Goal: Register for event/course

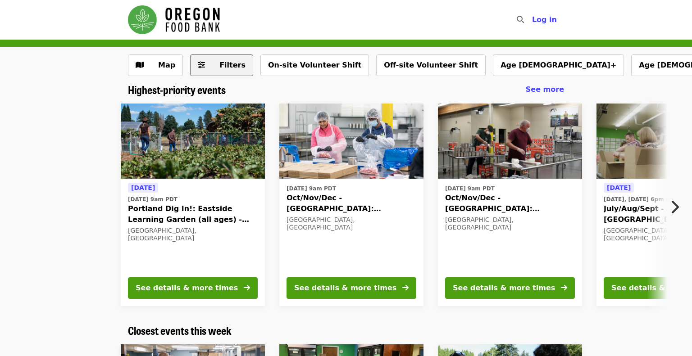
click at [206, 68] on button "Filters" at bounding box center [221, 66] width 63 height 22
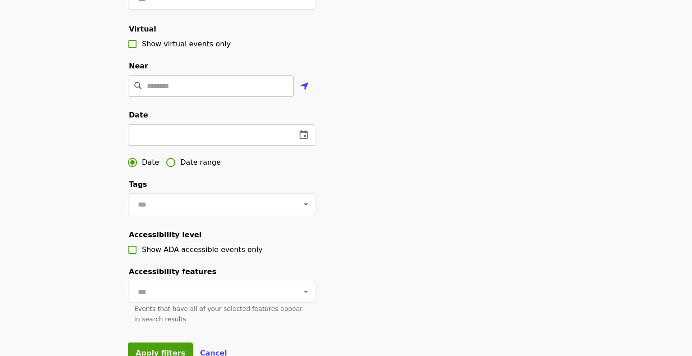
scroll to position [182, 0]
click at [197, 134] on input "text" at bounding box center [208, 134] width 161 height 22
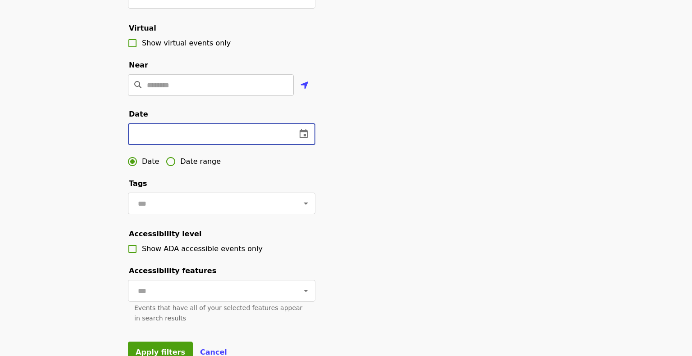
click at [301, 135] on icon "change date" at bounding box center [303, 134] width 11 height 11
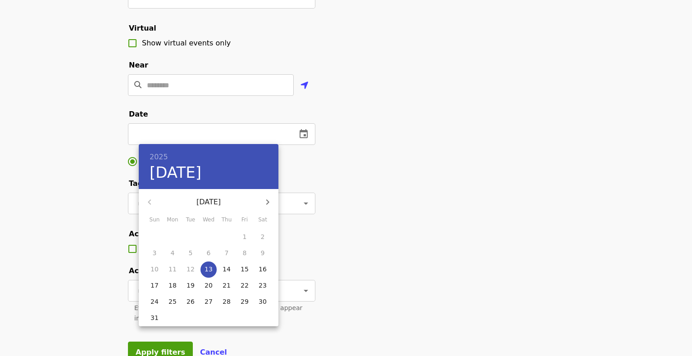
click at [261, 205] on button "button" at bounding box center [268, 202] width 22 height 22
click at [259, 199] on button "button" at bounding box center [268, 202] width 22 height 22
click at [262, 199] on icon "button" at bounding box center [267, 202] width 11 height 11
click at [149, 201] on icon "button" at bounding box center [149, 202] width 3 height 5
click at [174, 268] on p "13" at bounding box center [172, 269] width 8 height 9
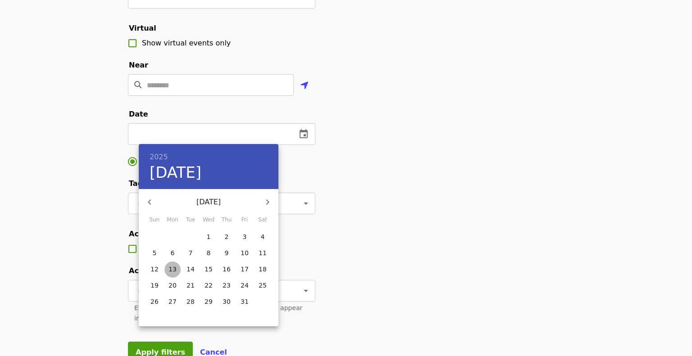
type input "**********"
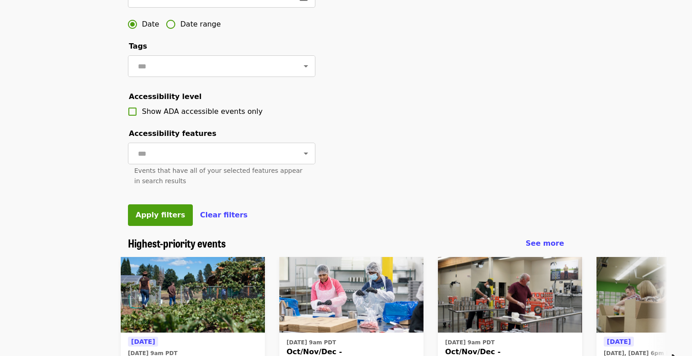
scroll to position [326, 0]
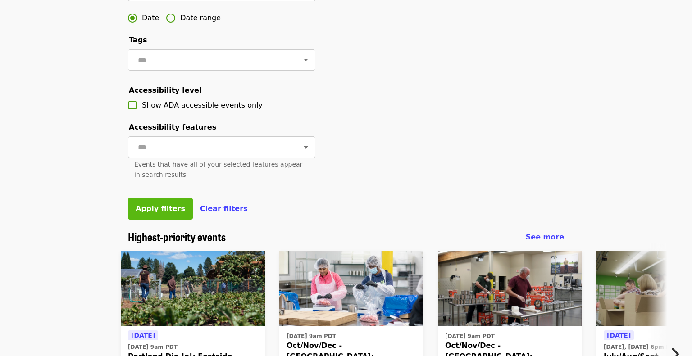
click at [159, 210] on span "Apply filters" at bounding box center [161, 208] width 50 height 9
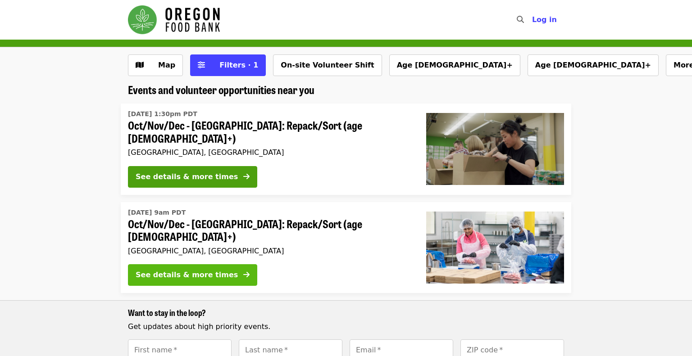
click at [217, 264] on button "See details & more times" at bounding box center [192, 275] width 129 height 22
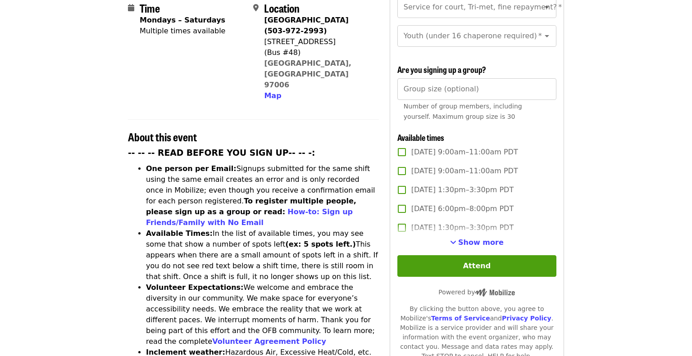
scroll to position [244, 0]
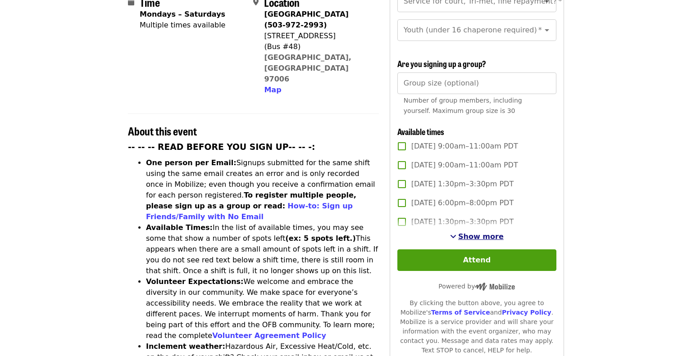
click at [486, 232] on span "Show more" at bounding box center [480, 236] width 45 height 9
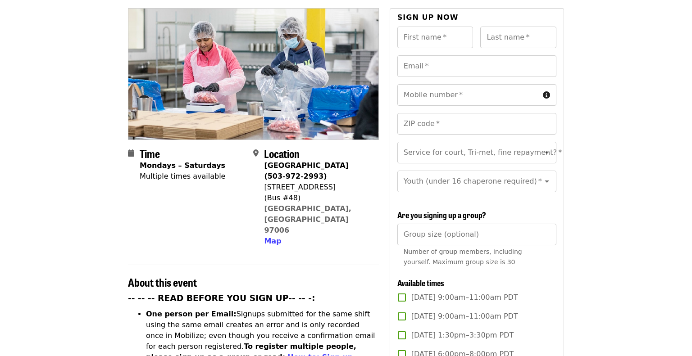
scroll to position [0, 0]
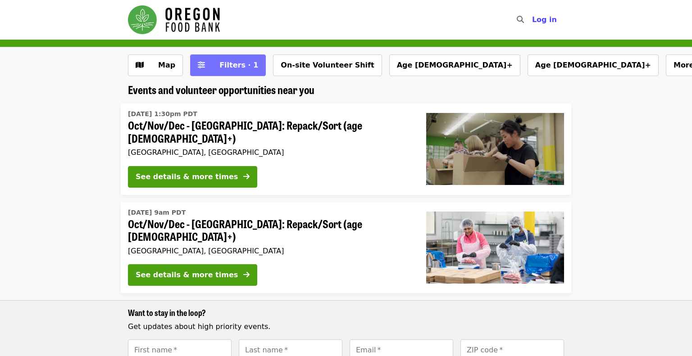
click at [239, 70] on span "Filters · 1" at bounding box center [234, 65] width 48 height 11
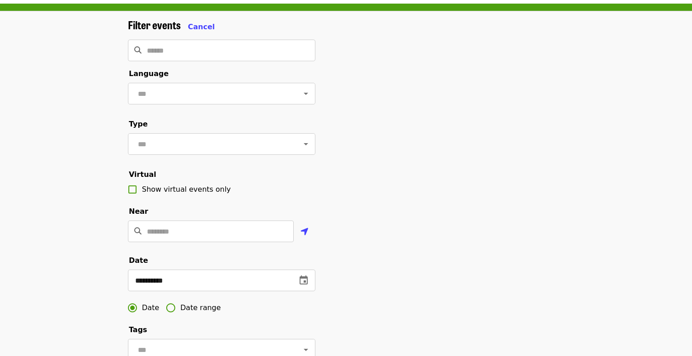
scroll to position [36, 0]
click at [303, 143] on icon "Open" at bounding box center [305, 144] width 11 height 11
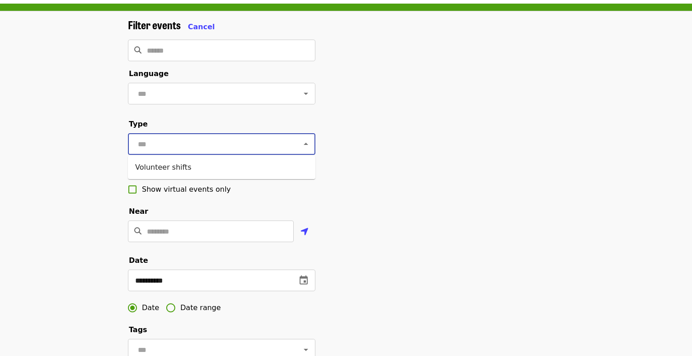
click at [373, 168] on div "**********" at bounding box center [346, 269] width 450 height 502
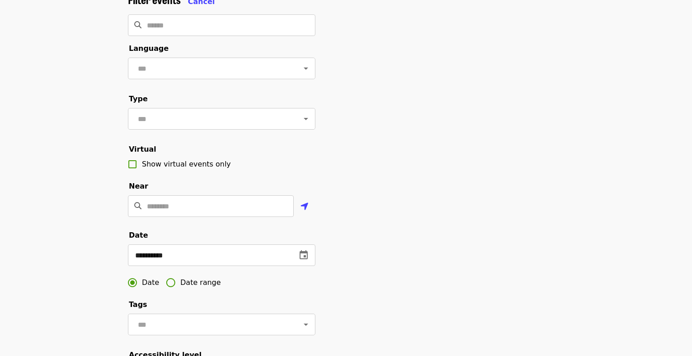
scroll to position [0, 0]
